Goal: Check status: Check status

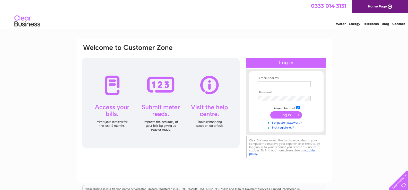
click at [264, 83] on input "text" at bounding box center [284, 84] width 53 height 6
type input "info@drennan-glazing.co.uk"
click at [290, 115] on input "submit" at bounding box center [286, 115] width 32 height 7
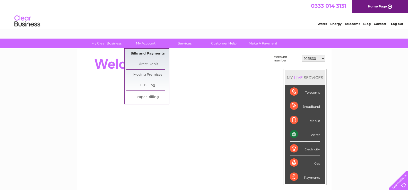
click at [146, 52] on link "Bills and Payments" at bounding box center [147, 54] width 42 height 10
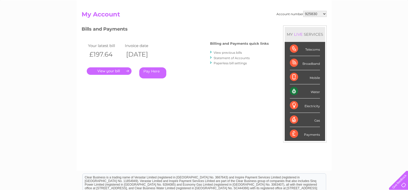
scroll to position [51, 0]
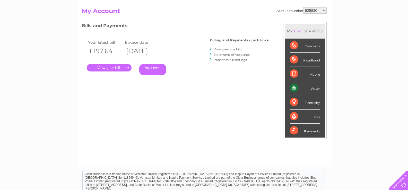
click at [110, 68] on link "." at bounding box center [109, 67] width 45 height 7
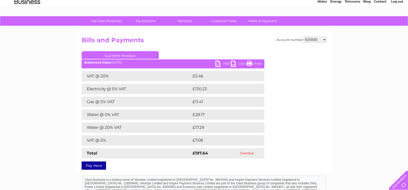
scroll to position [26, 0]
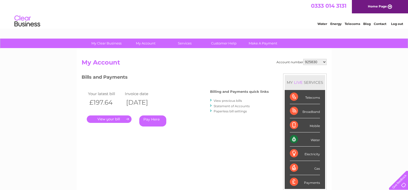
click at [395, 24] on link "Log out" at bounding box center [397, 24] width 12 height 4
